Goal: Task Accomplishment & Management: Use online tool/utility

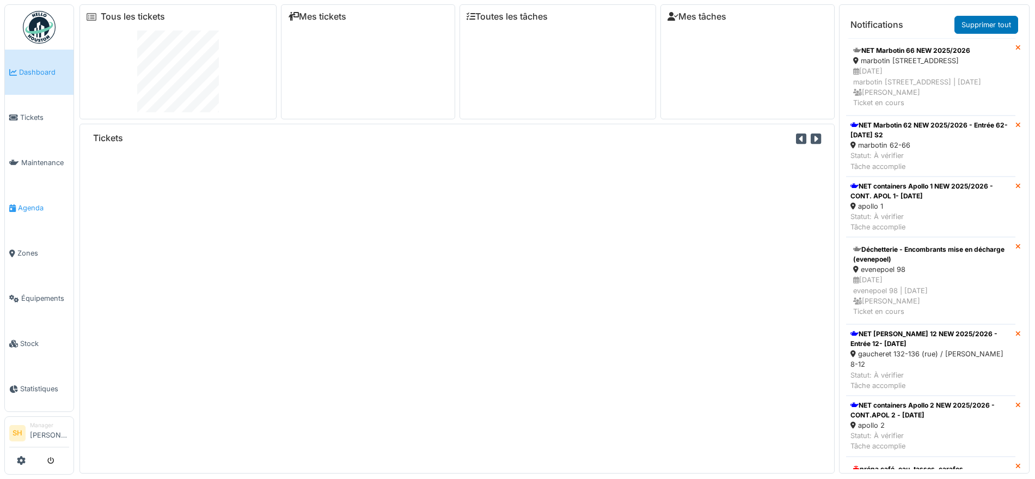
click at [34, 203] on span "Agenda" at bounding box center [43, 208] width 51 height 10
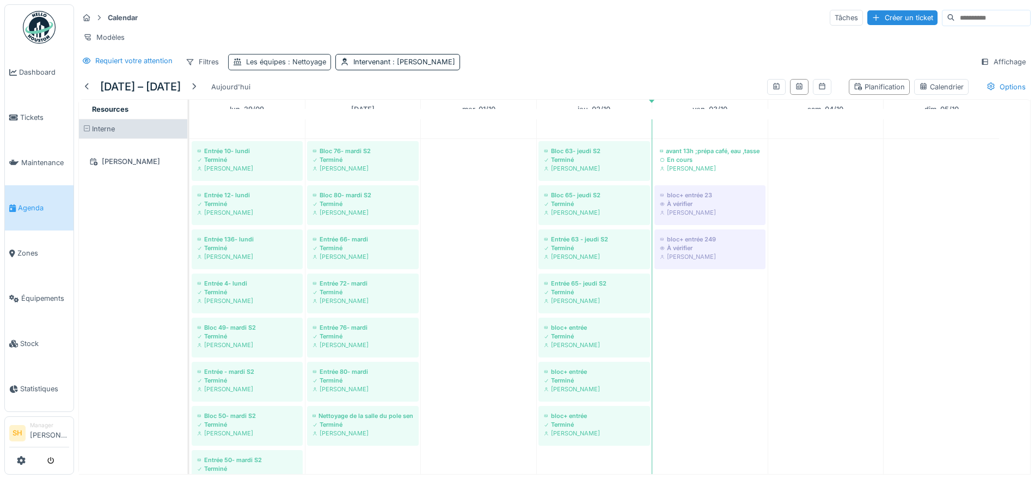
click at [318, 66] on span ": Nettoyage" at bounding box center [306, 62] width 40 height 8
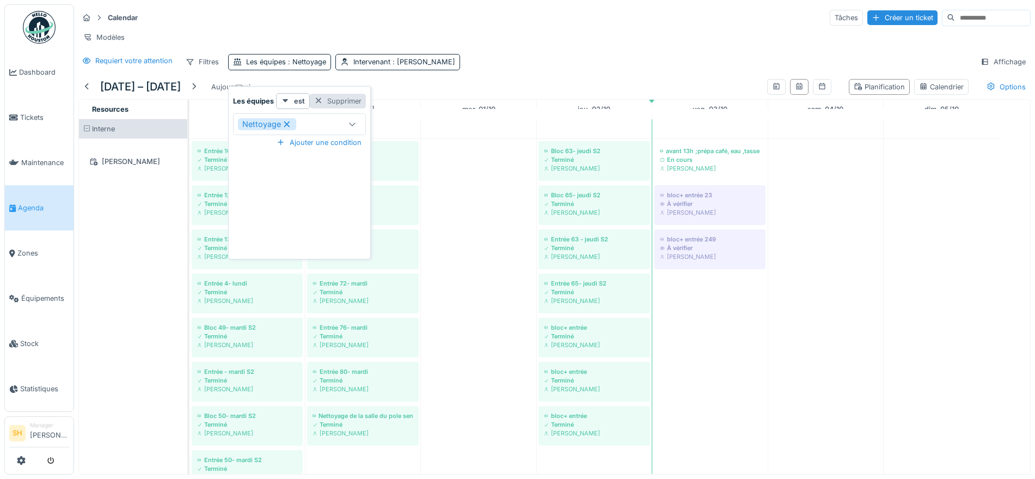
click at [320, 100] on div at bounding box center [318, 101] width 9 height 10
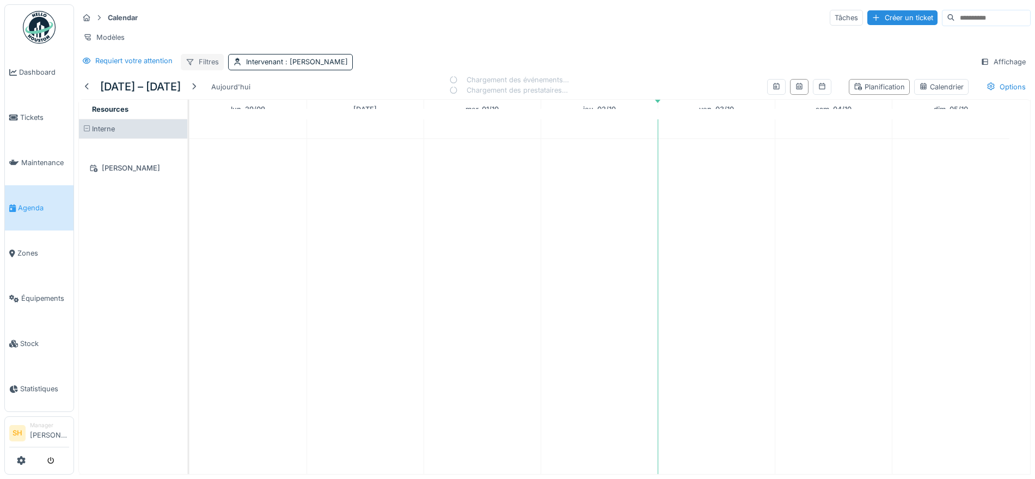
click at [201, 70] on div "Filtres" at bounding box center [202, 62] width 43 height 16
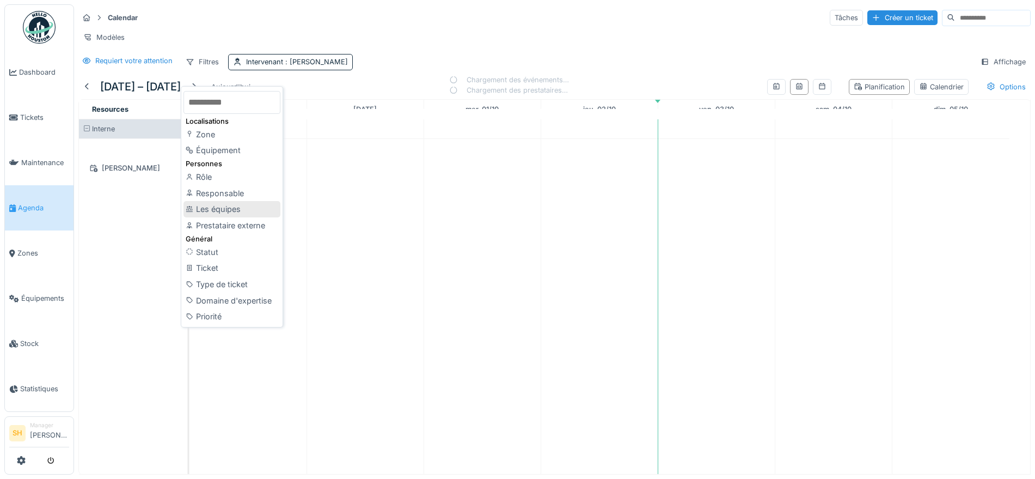
click at [216, 207] on div "Les équipes" at bounding box center [231, 209] width 97 height 16
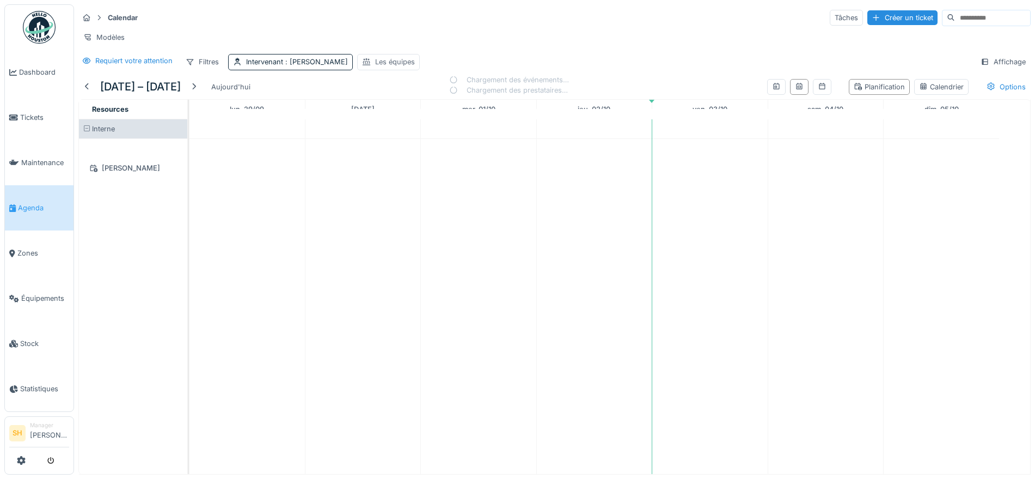
click at [382, 67] on div "Les équipes" at bounding box center [395, 62] width 40 height 10
click at [467, 121] on icon at bounding box center [467, 123] width 9 height 7
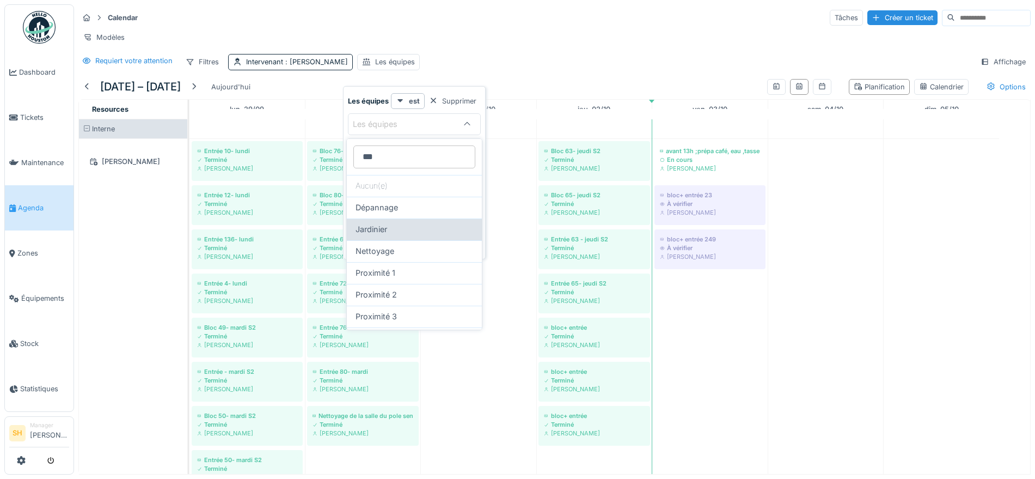
type équipes_Y0NzE "***"
click at [400, 227] on div "Jardinier" at bounding box center [415, 229] width 118 height 12
type input "***"
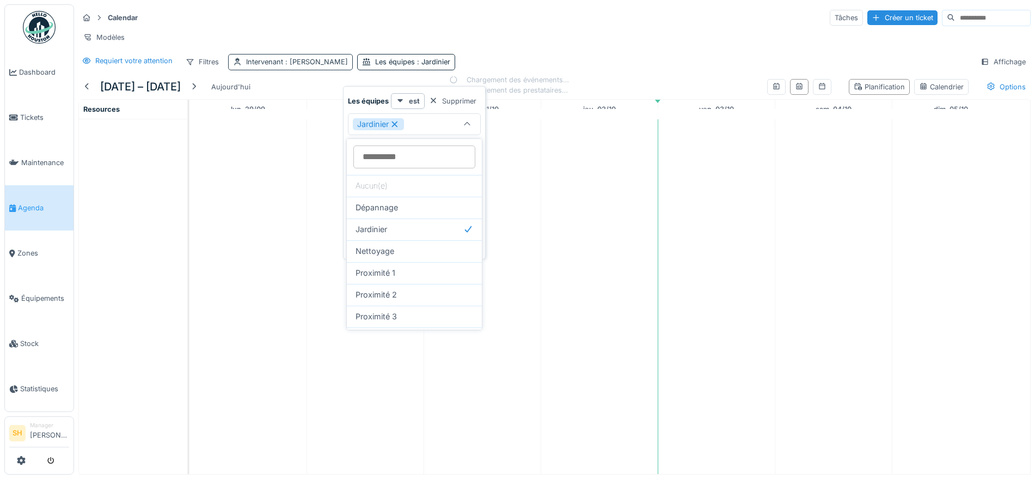
click at [275, 67] on div "Intervenant : [PERSON_NAME]" at bounding box center [297, 62] width 102 height 10
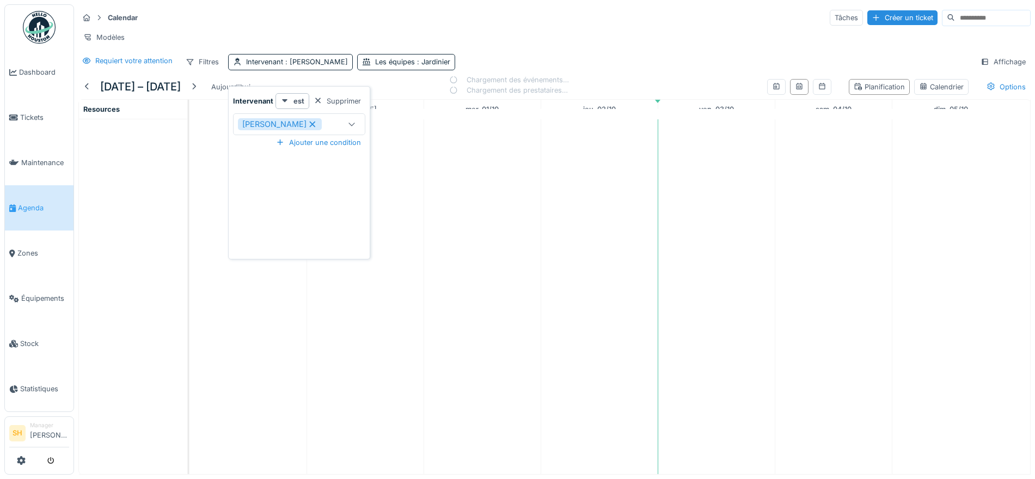
click at [308, 122] on icon at bounding box center [313, 124] width 10 height 8
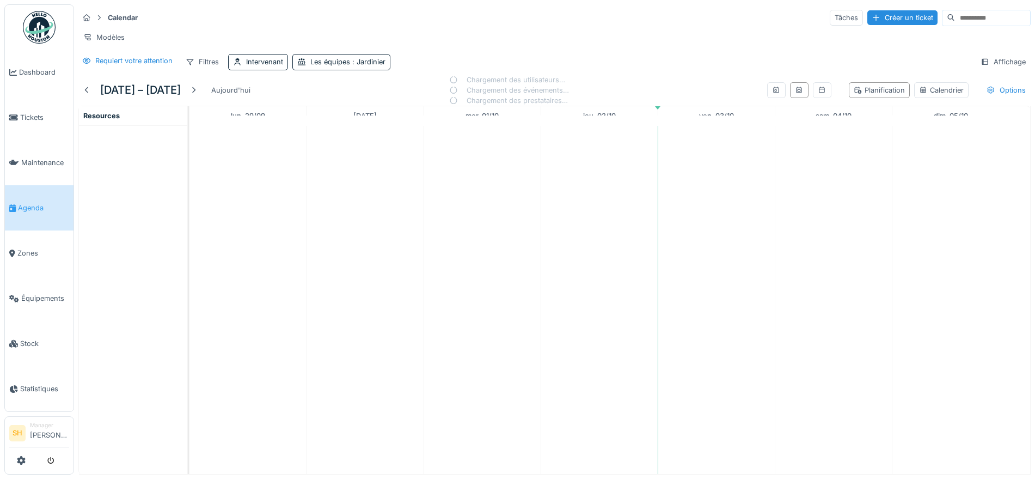
click at [487, 30] on div "Modèles" at bounding box center [554, 37] width 952 height 16
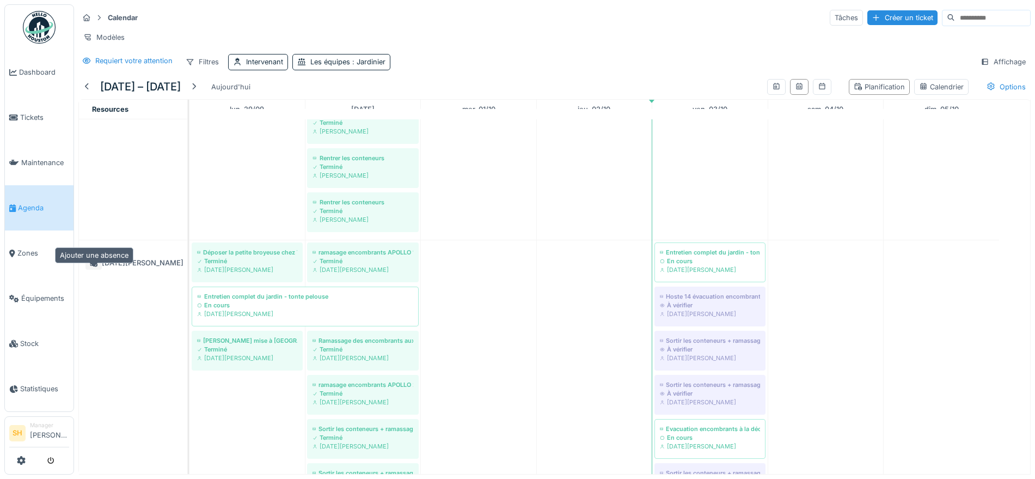
click at [95, 267] on icon at bounding box center [94, 263] width 8 height 8
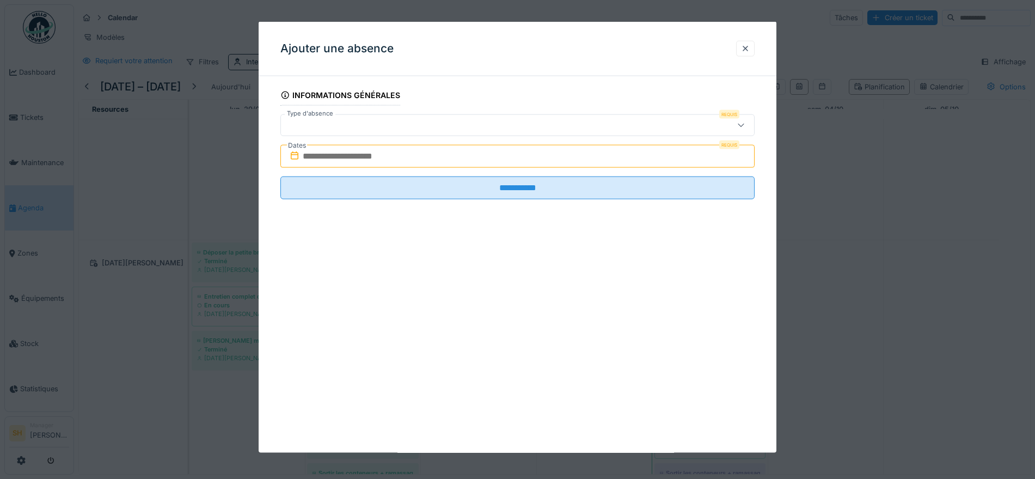
click at [371, 121] on div at bounding box center [489, 125] width 409 height 12
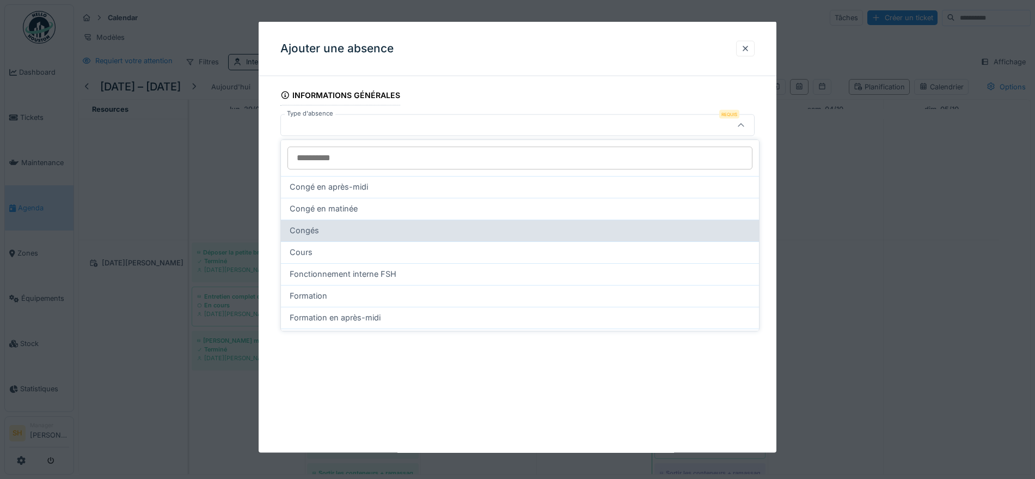
click at [413, 228] on div "Congés" at bounding box center [520, 230] width 461 height 12
type input "**"
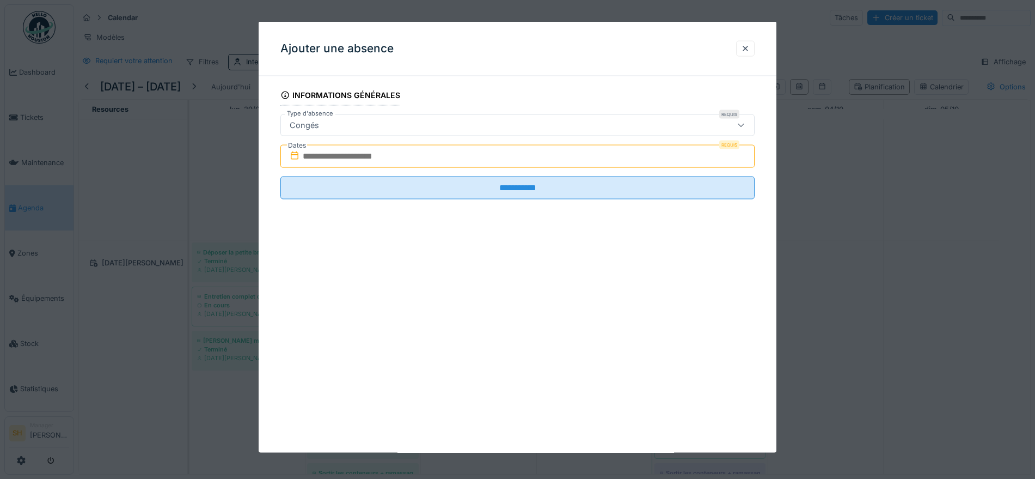
click at [422, 155] on input "text" at bounding box center [517, 156] width 474 height 23
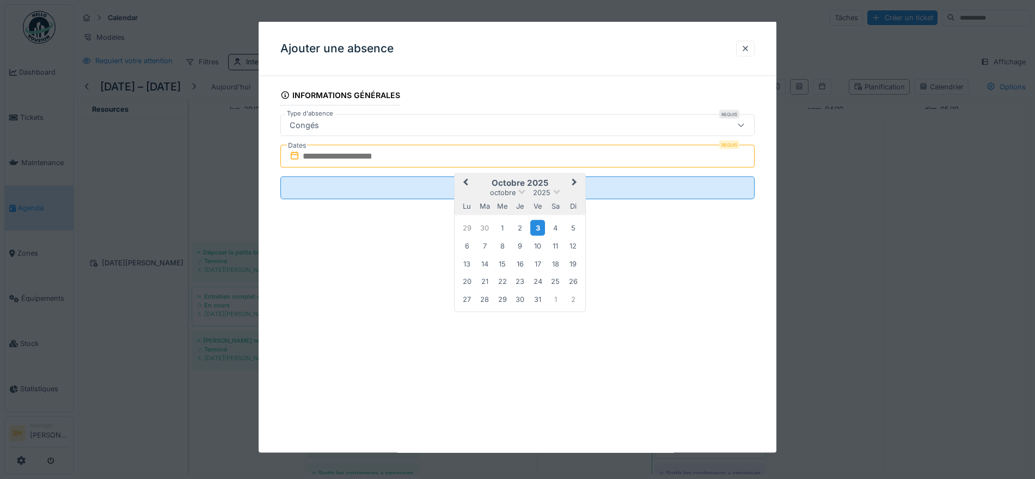
click at [541, 226] on div "3" at bounding box center [537, 227] width 15 height 16
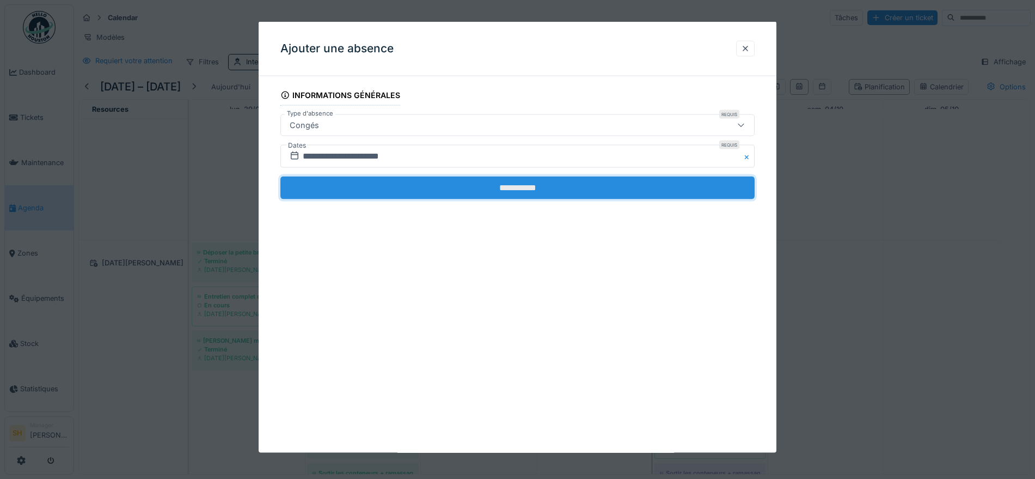
click at [530, 192] on input "**********" at bounding box center [517, 187] width 474 height 23
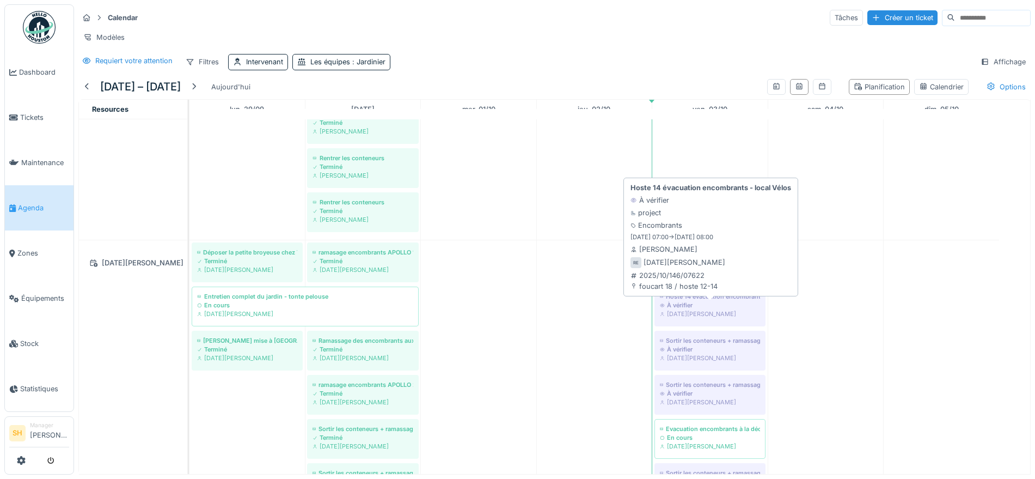
click at [724, 301] on div "Hoste 14 évacuation encombrants - local Vélos" at bounding box center [710, 296] width 100 height 9
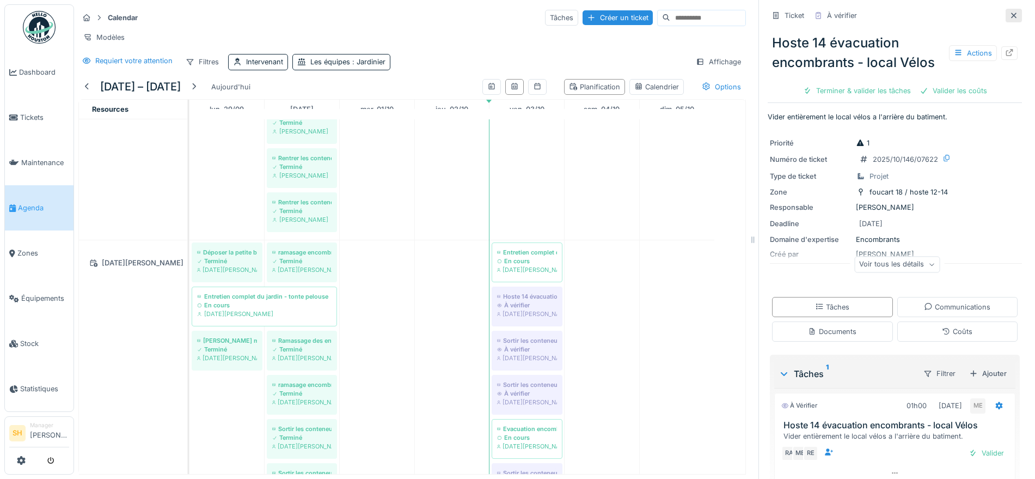
click at [1009, 13] on icon at bounding box center [1013, 15] width 9 height 7
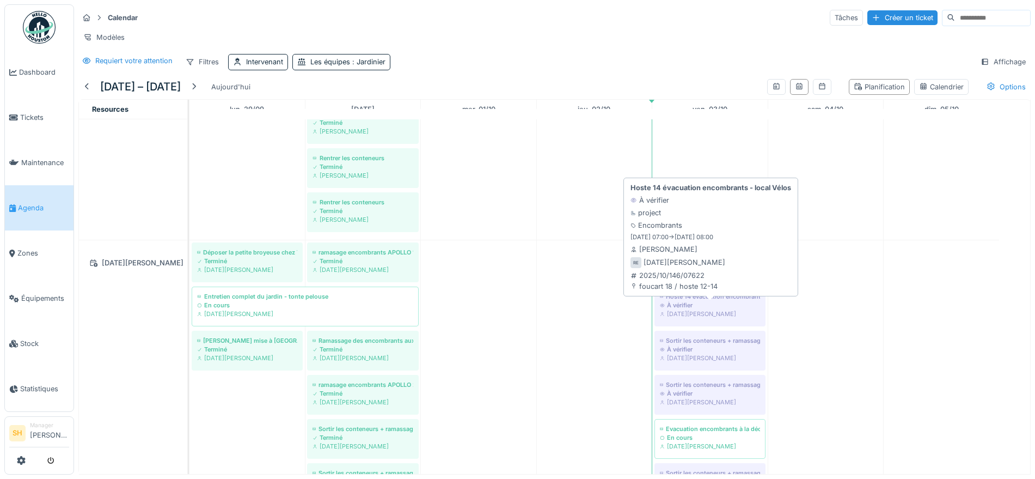
click at [685, 309] on div "À vérifier" at bounding box center [710, 305] width 100 height 9
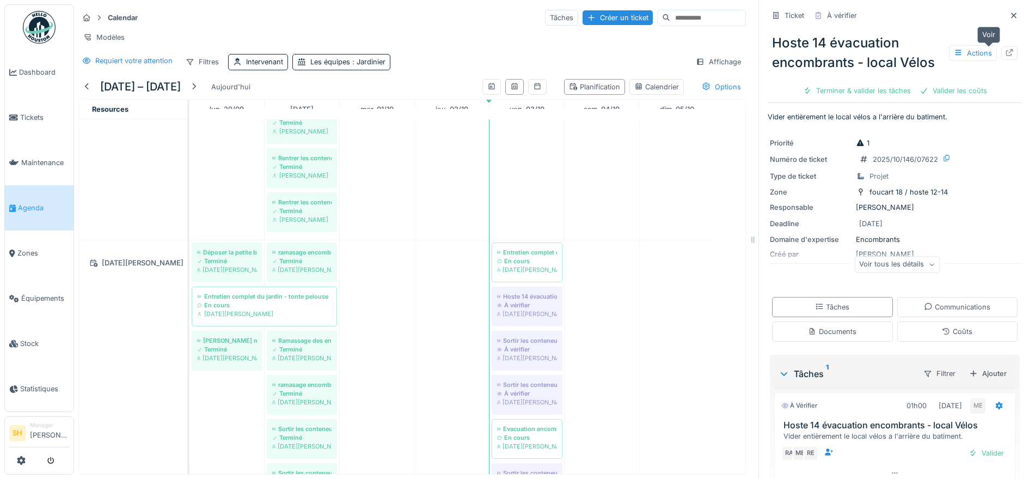
click at [1005, 52] on icon at bounding box center [1009, 52] width 9 height 7
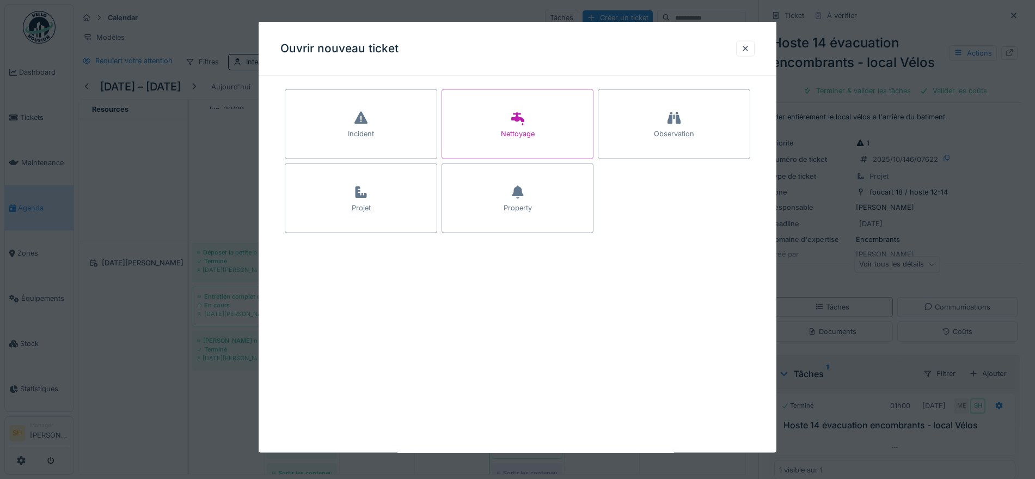
drag, startPoint x: 753, startPoint y: 49, endPoint x: 703, endPoint y: 159, distance: 120.8
click at [750, 48] on div at bounding box center [745, 48] width 9 height 10
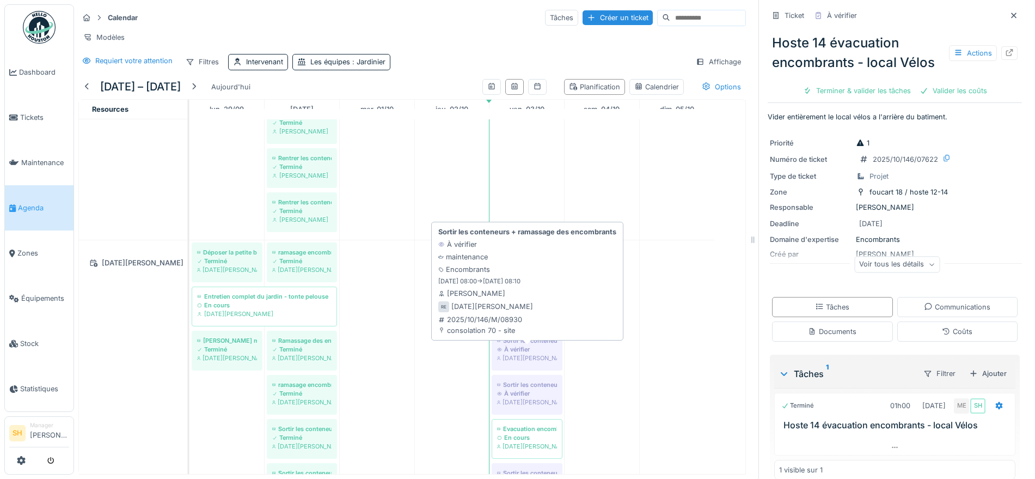
click at [536, 353] on div "À vérifier" at bounding box center [527, 349] width 60 height 9
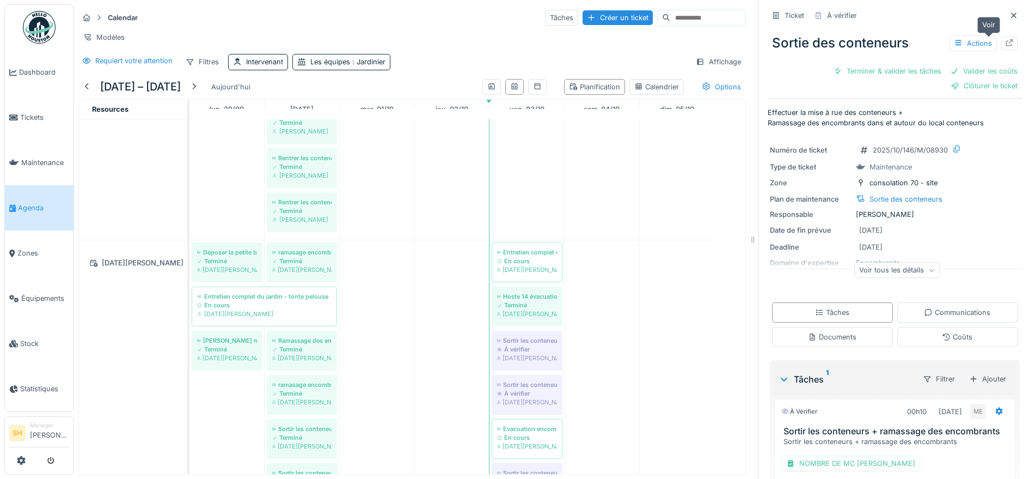
click at [1005, 39] on icon at bounding box center [1009, 42] width 9 height 7
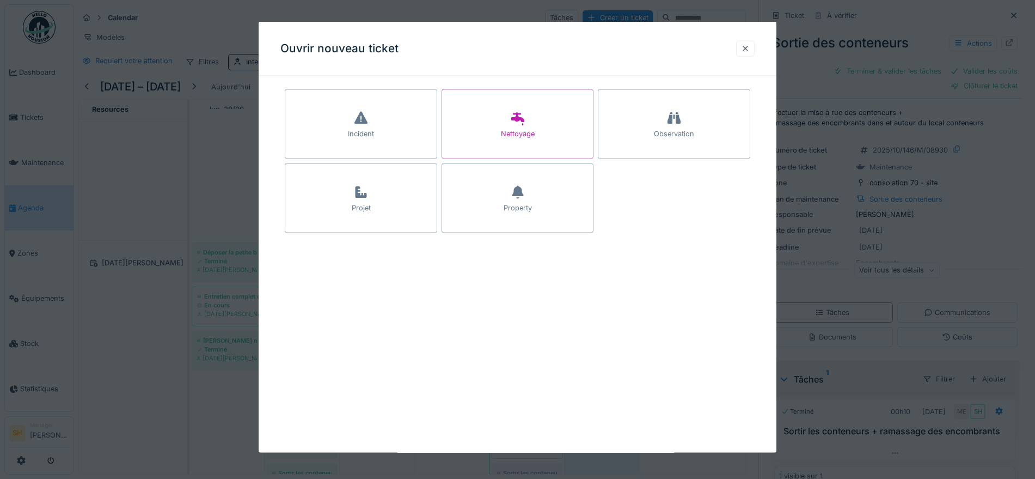
click at [750, 48] on div at bounding box center [745, 48] width 9 height 10
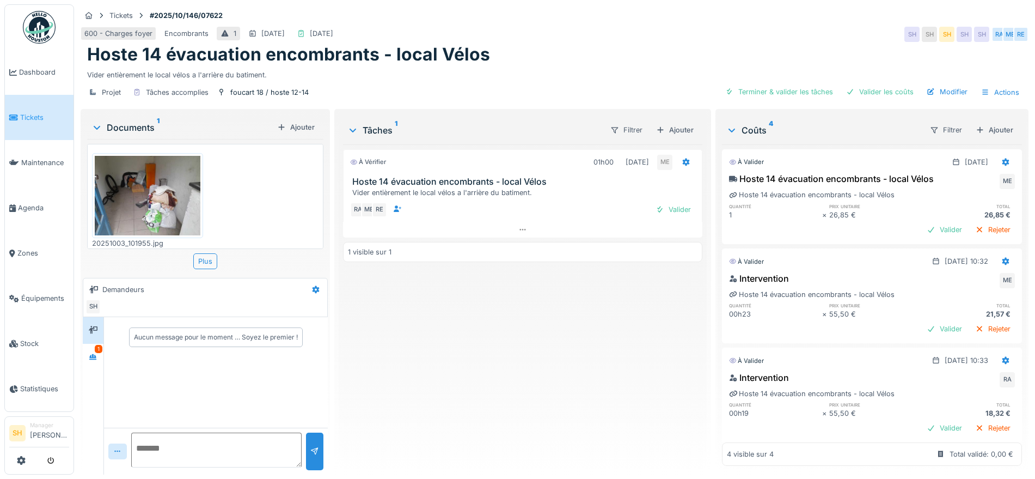
click at [140, 206] on img at bounding box center [148, 195] width 106 height 79
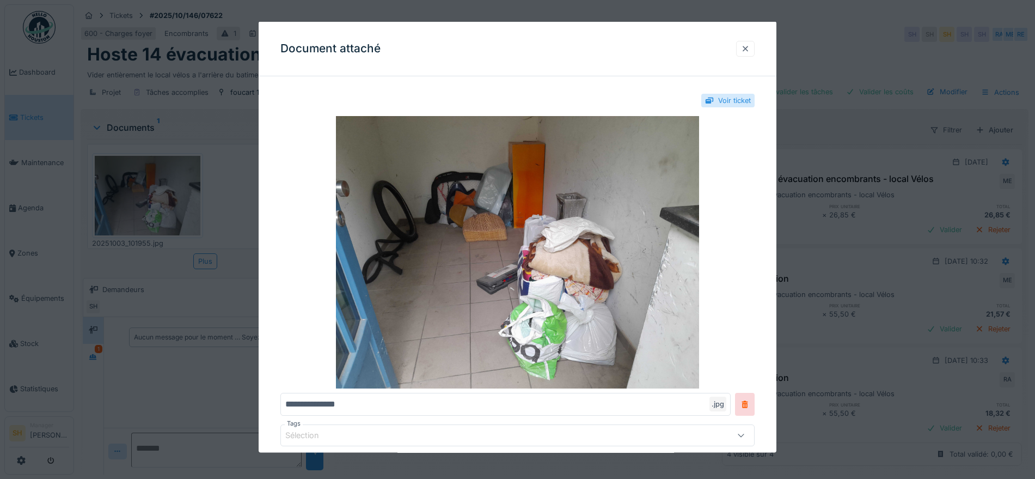
click at [750, 51] on div at bounding box center [745, 48] width 9 height 10
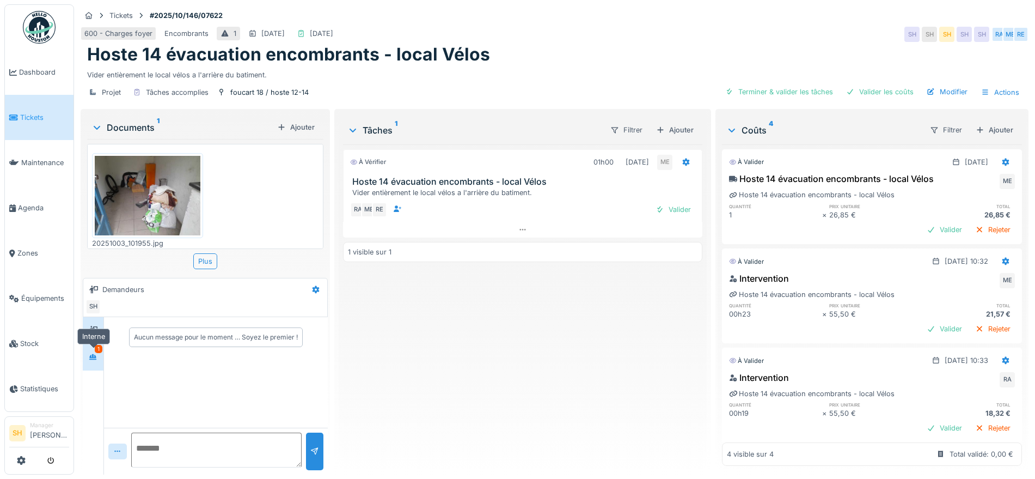
click at [94, 358] on icon at bounding box center [93, 356] width 8 height 6
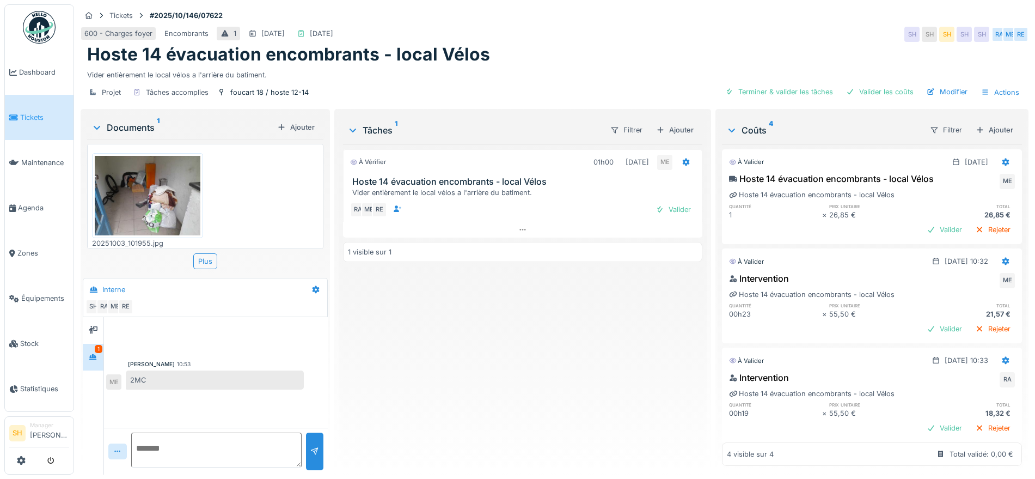
scroll to position [10, 0]
click at [790, 84] on div "Terminer & valider les tâches" at bounding box center [779, 91] width 117 height 15
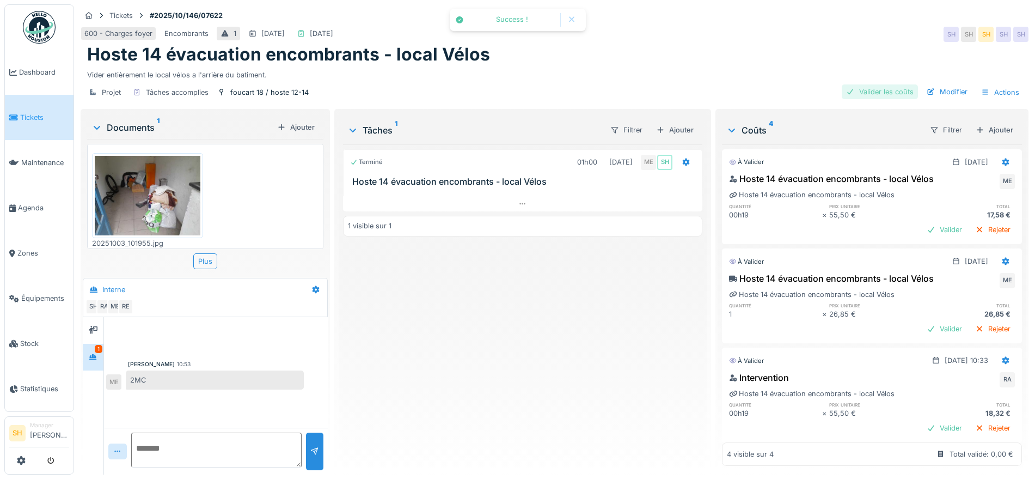
click at [847, 84] on div "Valider les coûts" at bounding box center [880, 91] width 76 height 15
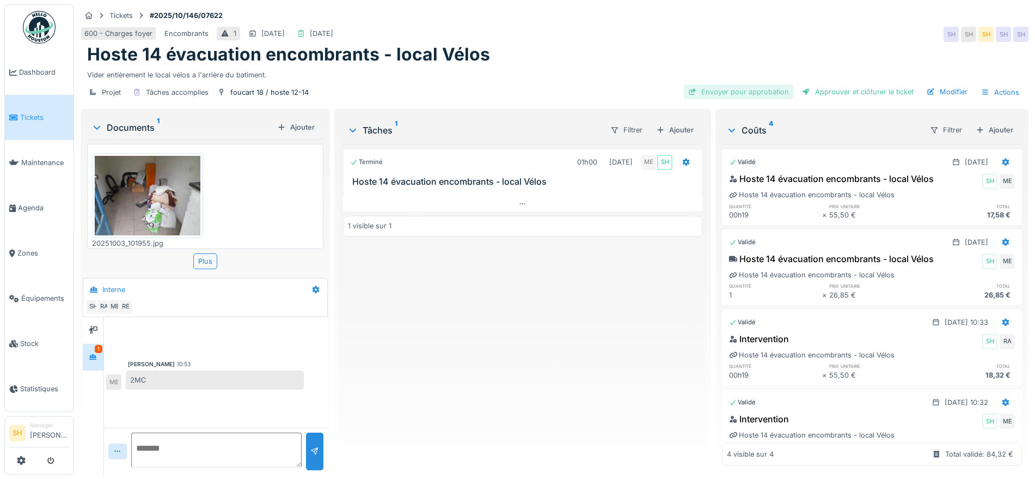
click at [751, 84] on div "Envoyer pour approbation" at bounding box center [738, 91] width 109 height 15
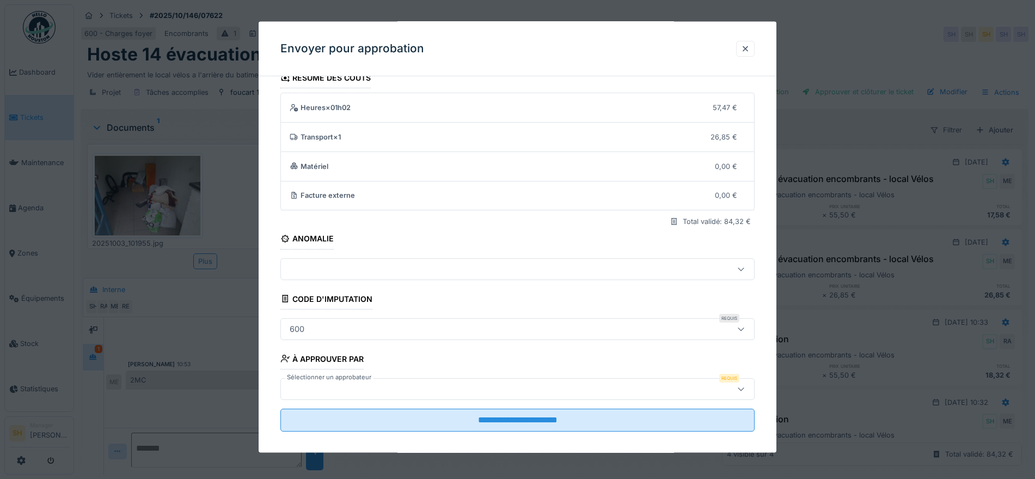
scroll to position [27, 0]
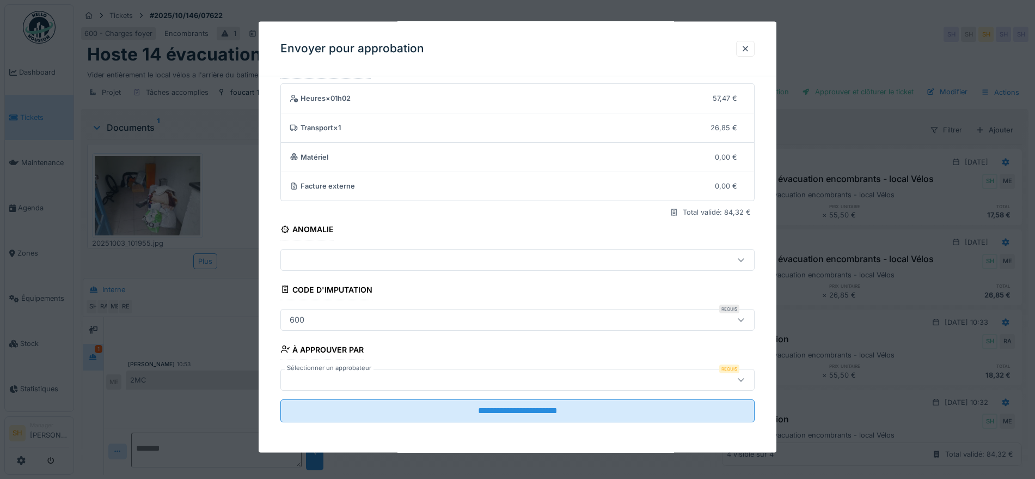
click at [393, 376] on div at bounding box center [489, 379] width 409 height 12
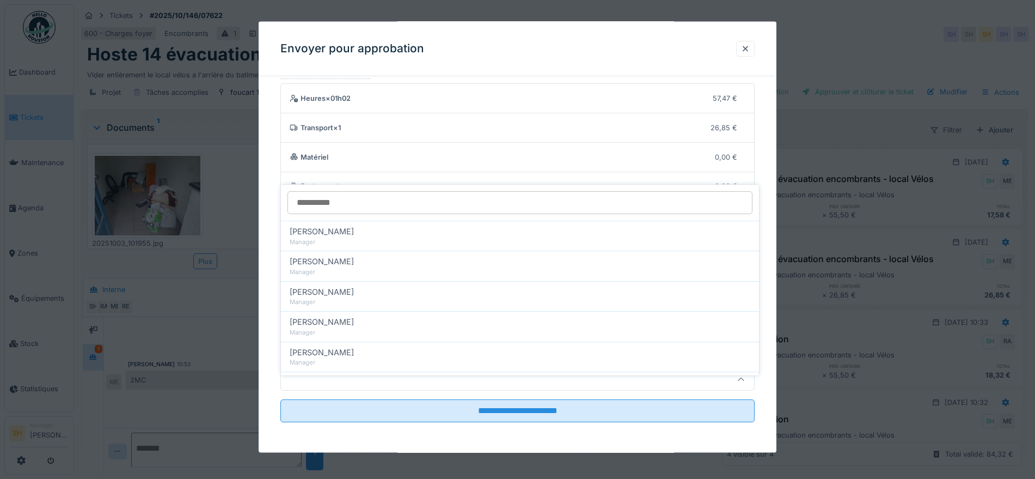
click at [354, 191] on input "Sélectionner un approbateur" at bounding box center [519, 202] width 465 height 23
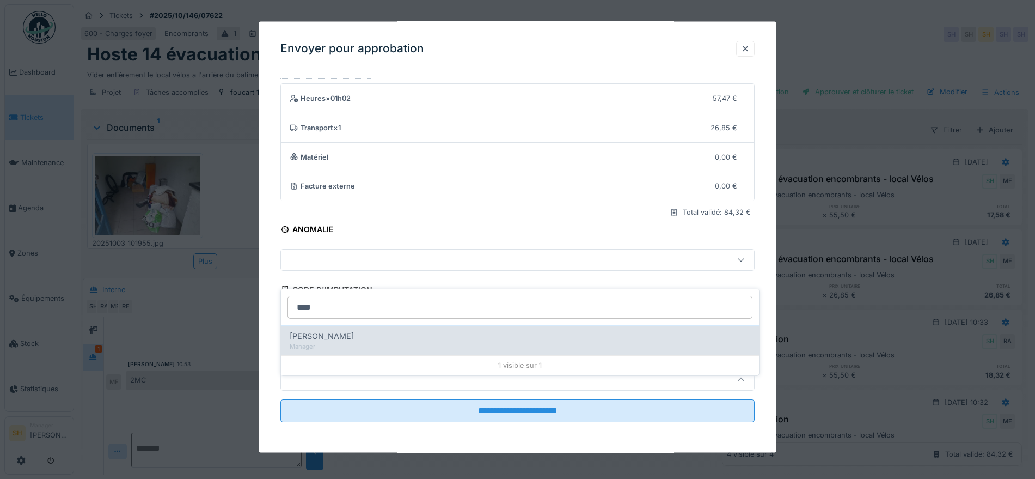
type input "****"
click at [374, 342] on div "Manager" at bounding box center [520, 346] width 461 height 9
type input "*****"
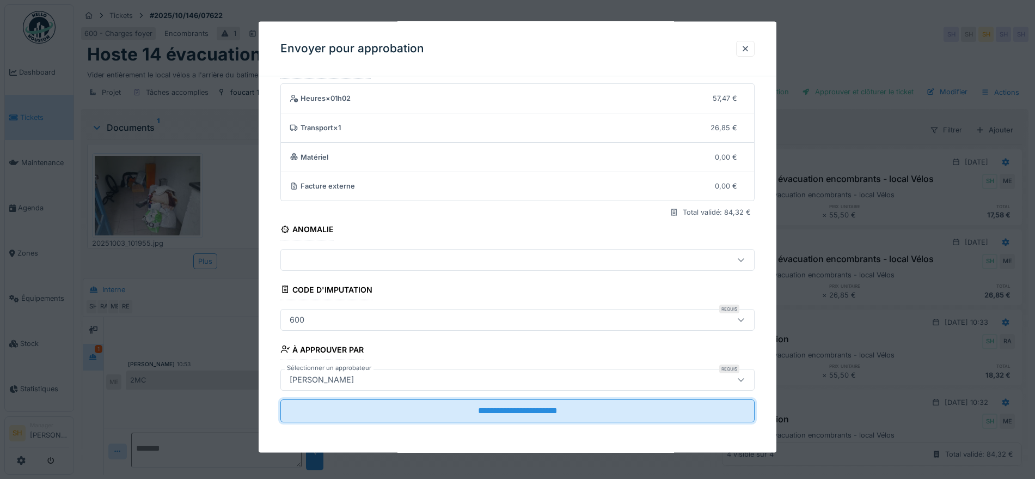
drag, startPoint x: 430, startPoint y: 414, endPoint x: 455, endPoint y: 396, distance: 30.4
click at [430, 413] on input "**********" at bounding box center [517, 410] width 474 height 23
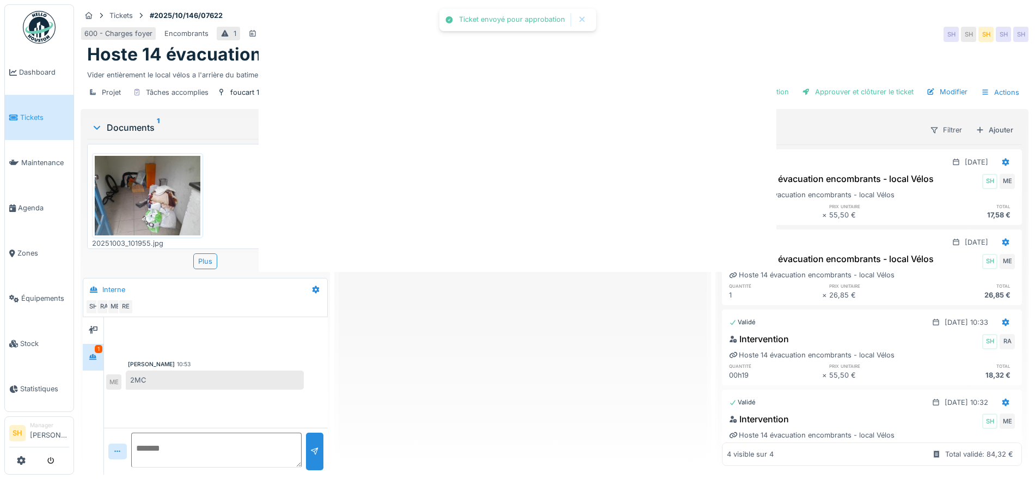
scroll to position [0, 0]
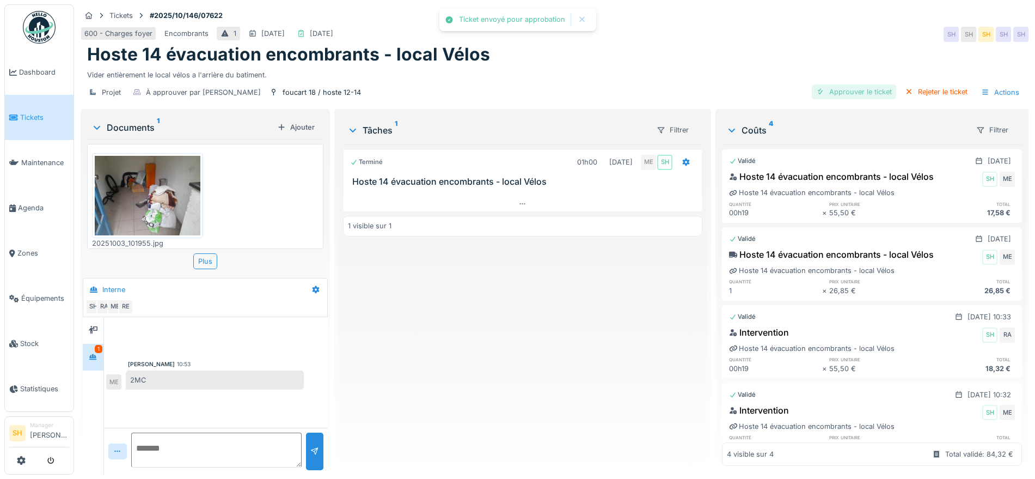
click at [839, 84] on div "Approuver le ticket" at bounding box center [854, 91] width 84 height 15
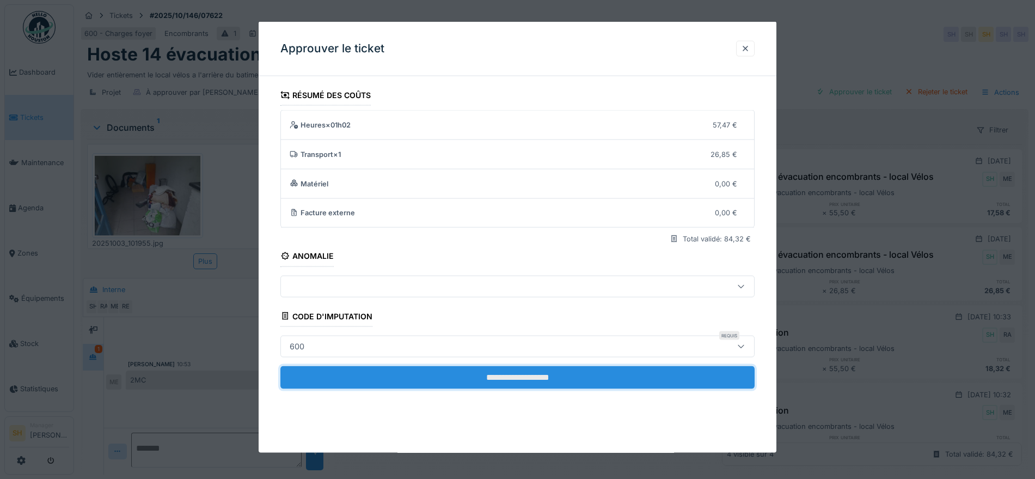
click at [492, 372] on input "**********" at bounding box center [517, 376] width 474 height 23
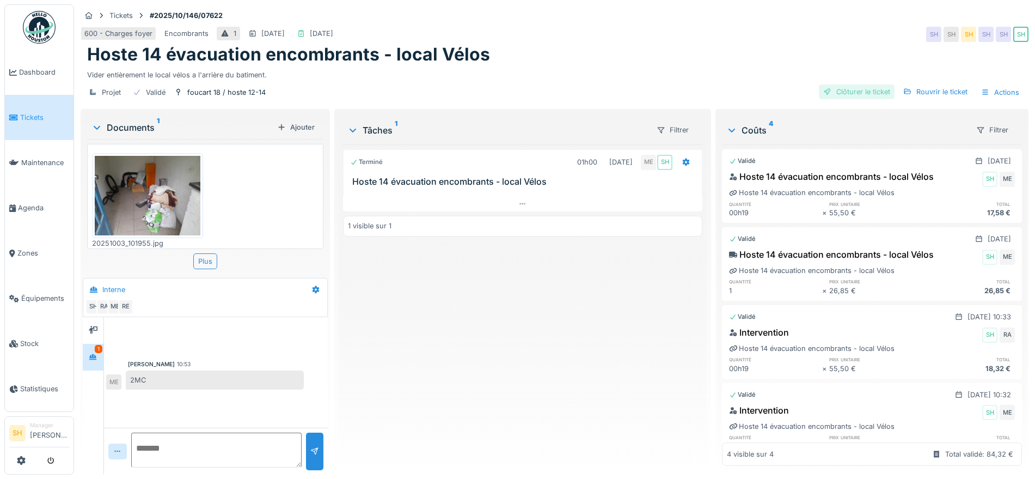
click at [835, 84] on div "Clôturer le ticket" at bounding box center [857, 91] width 76 height 15
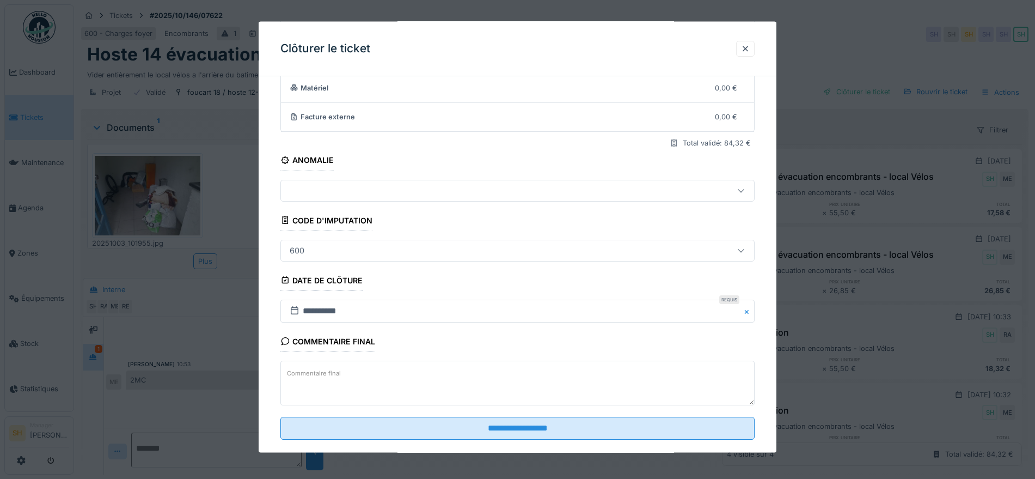
scroll to position [113, 0]
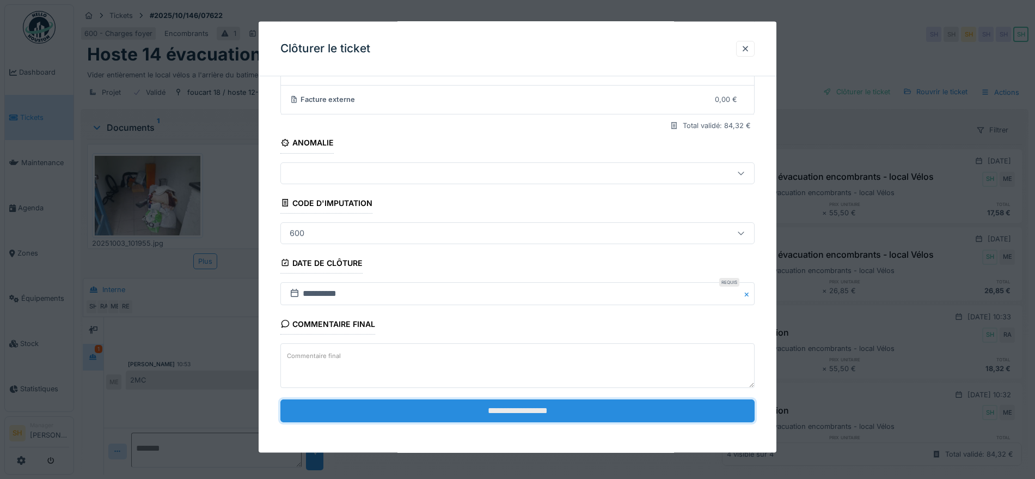
click at [488, 412] on input "**********" at bounding box center [517, 410] width 474 height 23
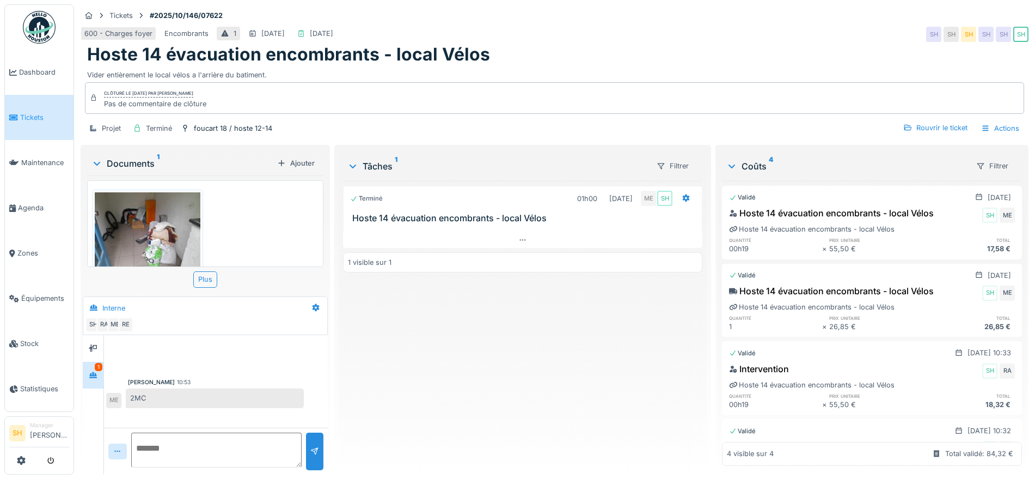
scroll to position [0, 0]
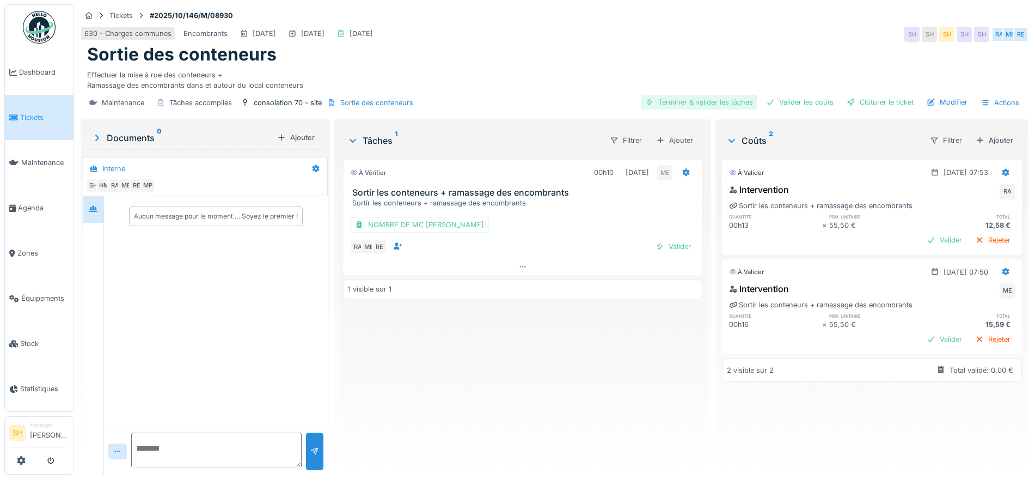
click at [706, 99] on div "Terminer & valider les tâches" at bounding box center [699, 102] width 117 height 15
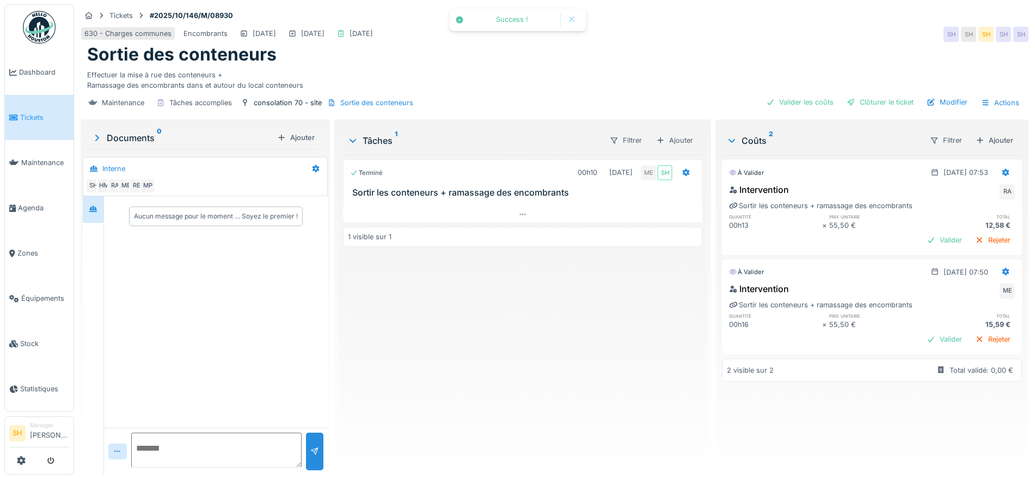
click at [706, 99] on div "Maintenance Tâches accomplies consolation 70 - site Sortie des conteneurs Valid…" at bounding box center [555, 102] width 948 height 24
click at [808, 102] on div "Valider les coûts" at bounding box center [800, 102] width 76 height 15
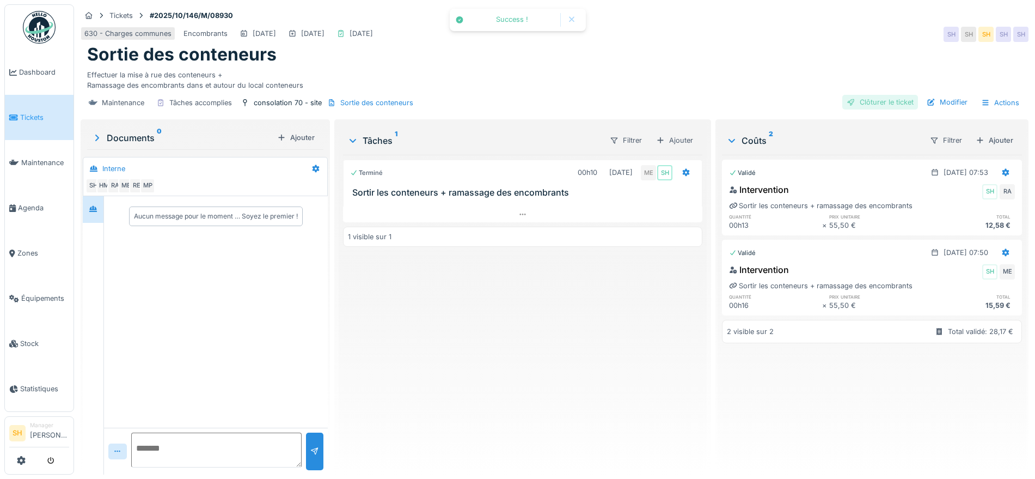
click at [849, 102] on div "Clôturer le ticket" at bounding box center [880, 102] width 76 height 15
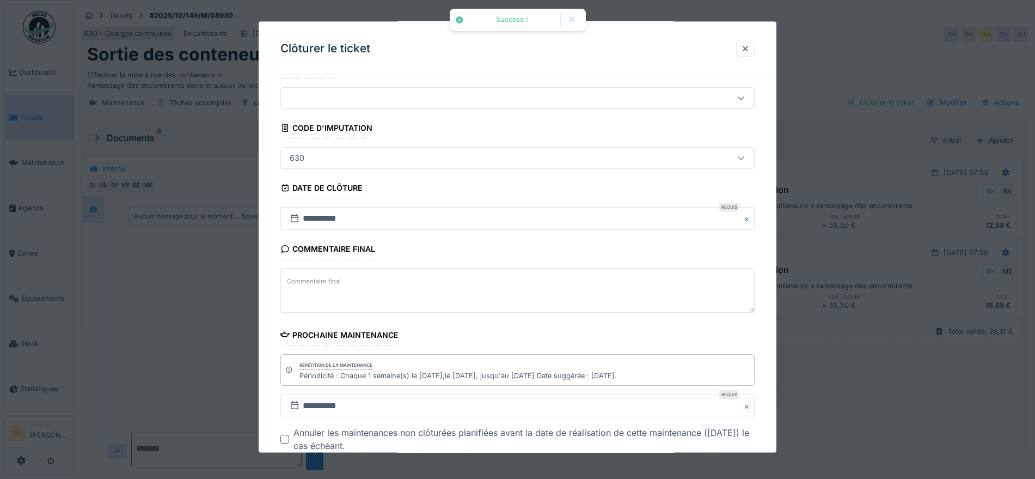
scroll to position [68, 0]
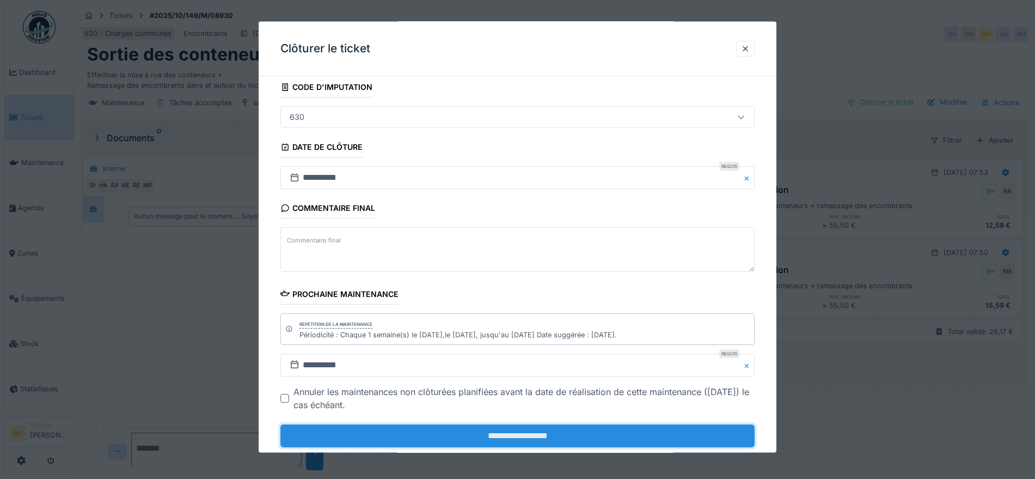
click at [507, 433] on input "**********" at bounding box center [517, 435] width 474 height 23
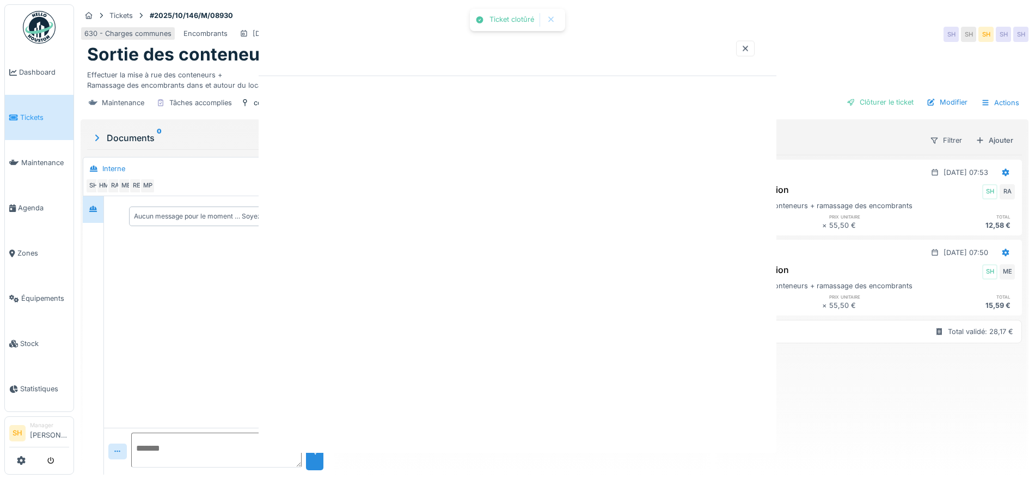
scroll to position [0, 0]
